Goal: Check status: Check status

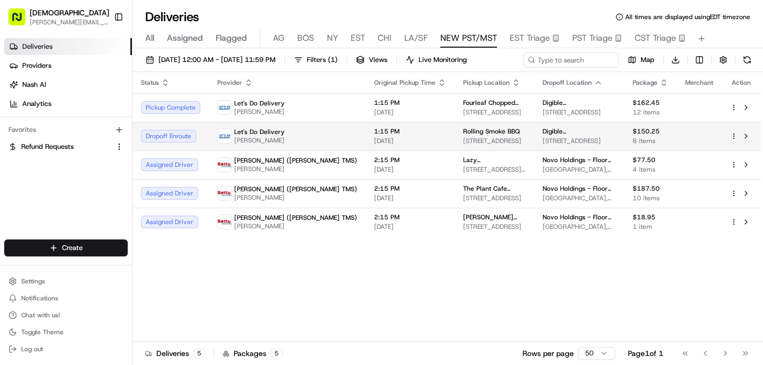
click at [374, 128] on span "1:15 PM" at bounding box center [410, 131] width 72 height 8
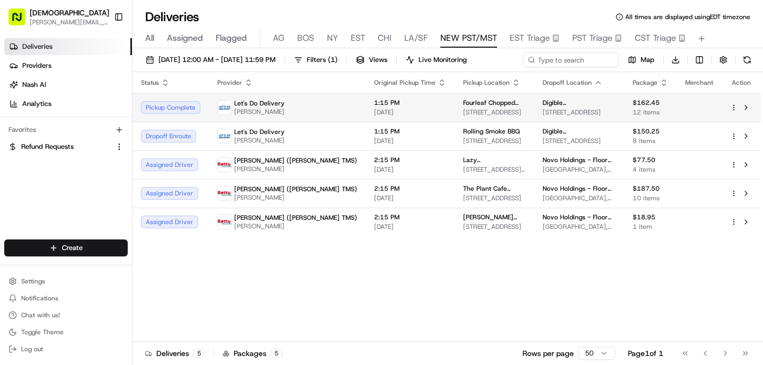
click at [374, 111] on span "[DATE]" at bounding box center [410, 112] width 72 height 8
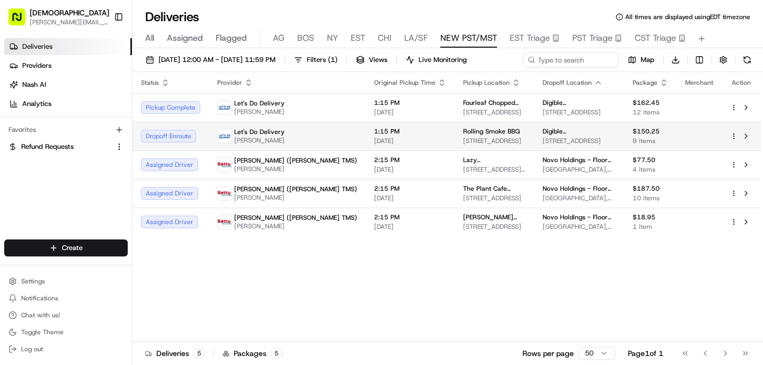
click at [365, 128] on td "1:15 PM [DATE]" at bounding box center [409, 136] width 89 height 29
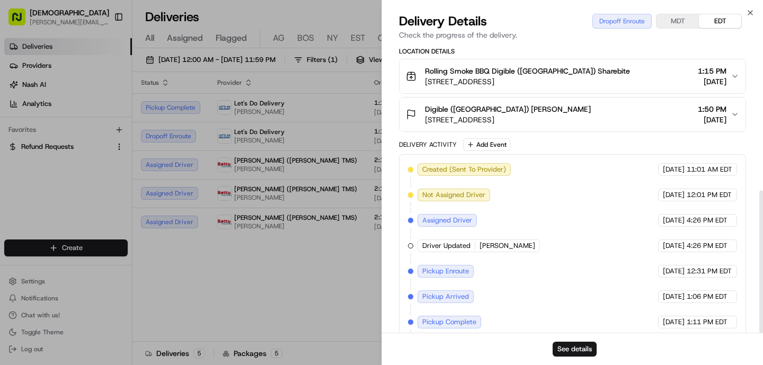
scroll to position [295, 0]
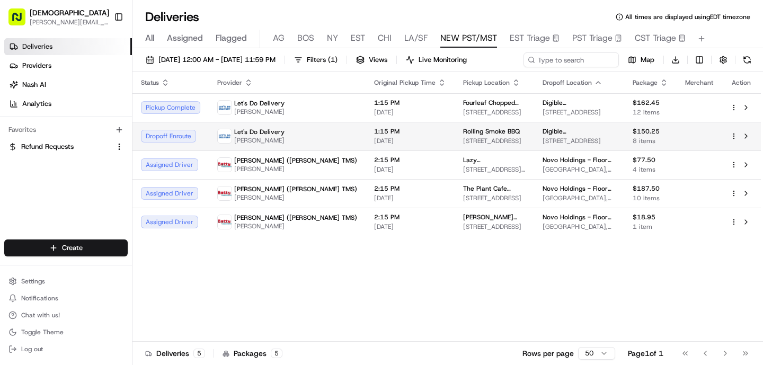
click at [263, 122] on td "Let's Do Delivery [PERSON_NAME]" at bounding box center [287, 136] width 157 height 29
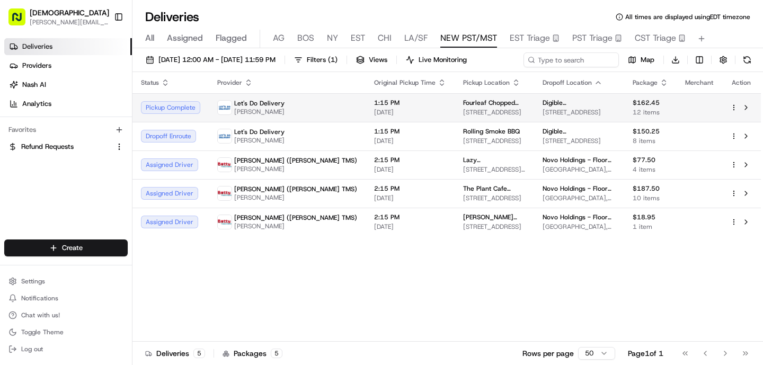
click at [365, 117] on td "1:15 PM [DATE]" at bounding box center [409, 107] width 89 height 29
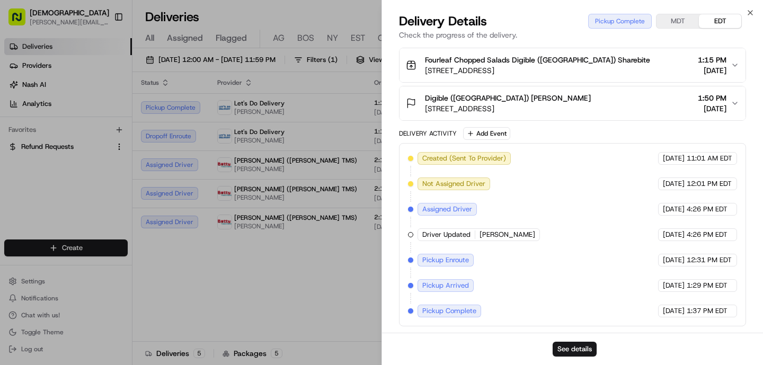
scroll to position [0, 0]
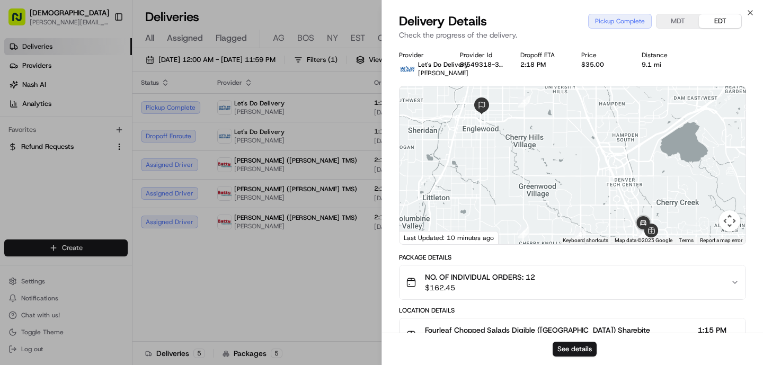
drag, startPoint x: 586, startPoint y: 178, endPoint x: 555, endPoint y: 99, distance: 85.0
click at [555, 99] on div at bounding box center [572, 165] width 346 height 158
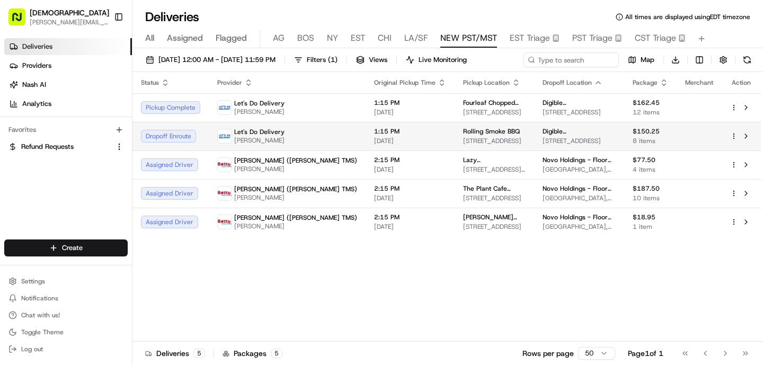
click at [365, 145] on td "1:15 PM [DATE]" at bounding box center [409, 136] width 89 height 29
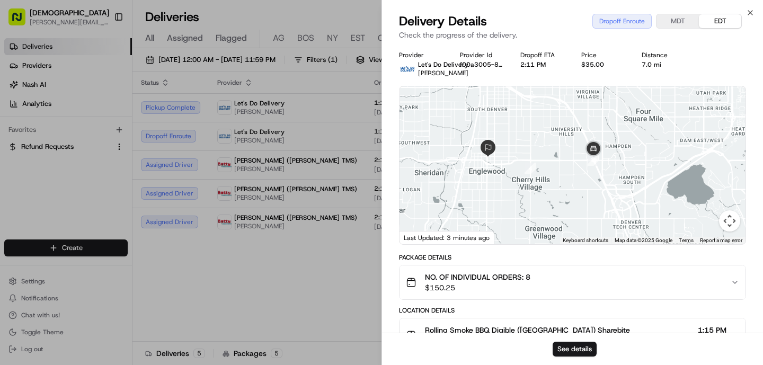
drag, startPoint x: 563, startPoint y: 176, endPoint x: 587, endPoint y: 176, distance: 23.8
click at [587, 176] on div at bounding box center [572, 165] width 346 height 158
